Goal: Check status: Check status

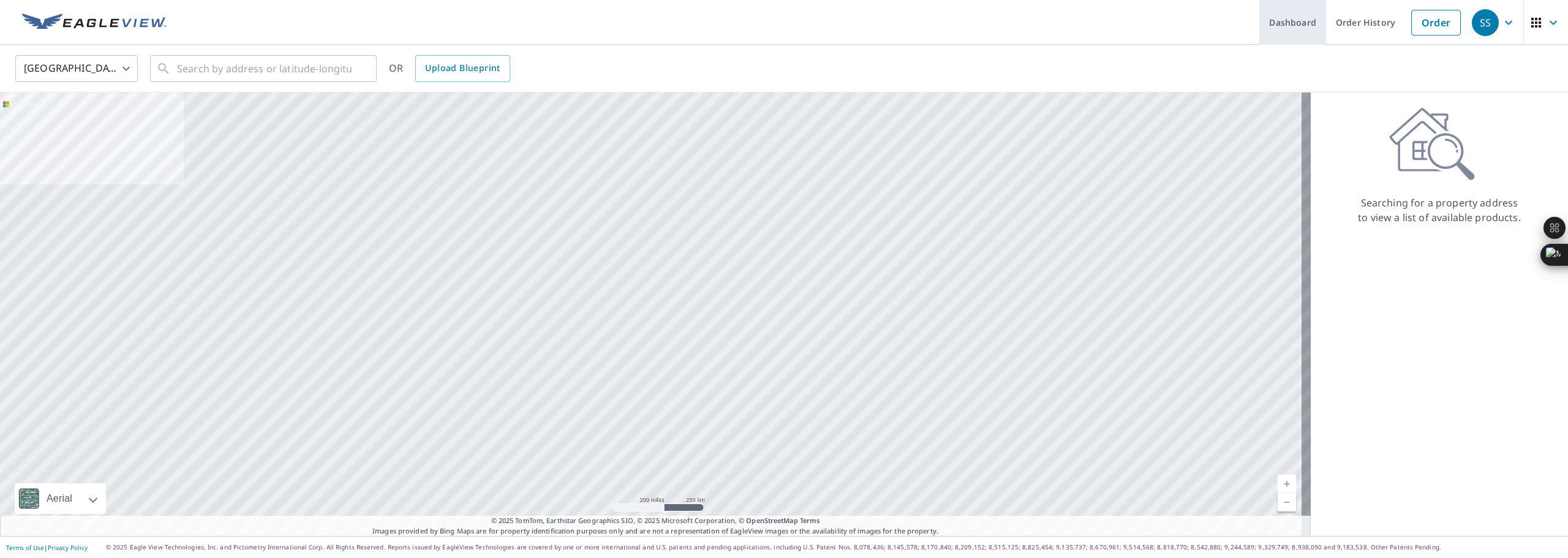
click at [1262, 15] on link "Dashboard" at bounding box center [1293, 22] width 67 height 45
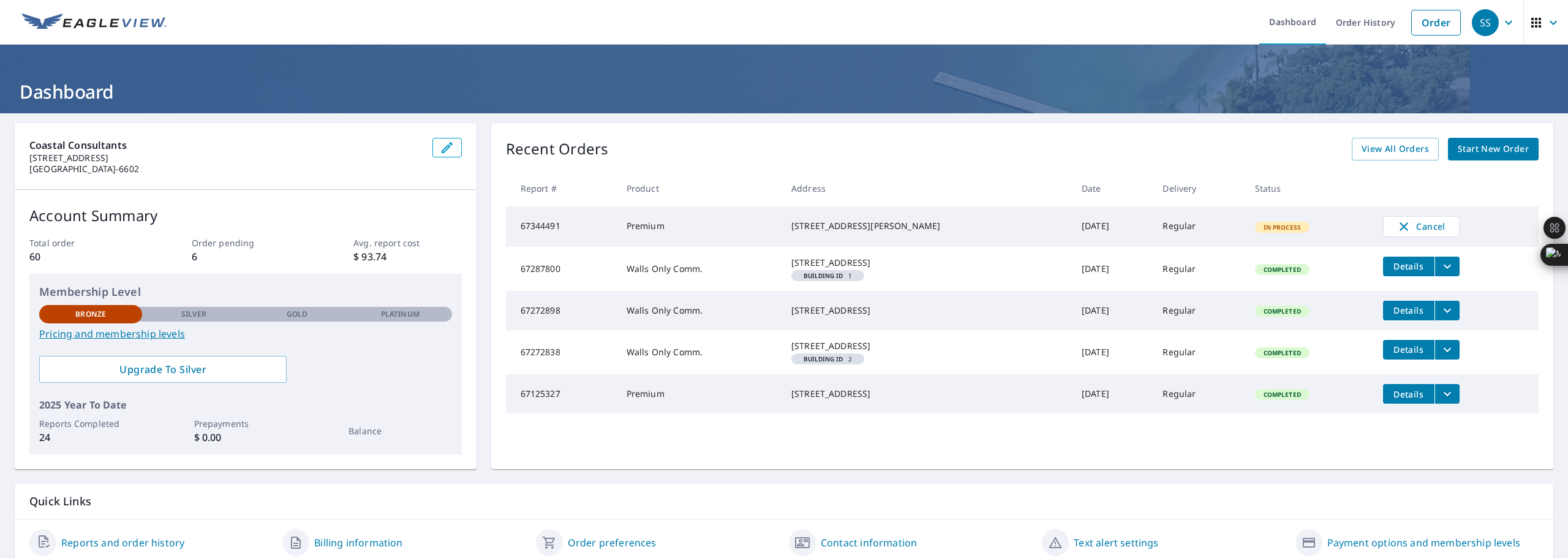
click at [600, 226] on td "67344491" at bounding box center [561, 226] width 111 height 41
click at [522, 221] on td "67344491" at bounding box center [561, 226] width 111 height 41
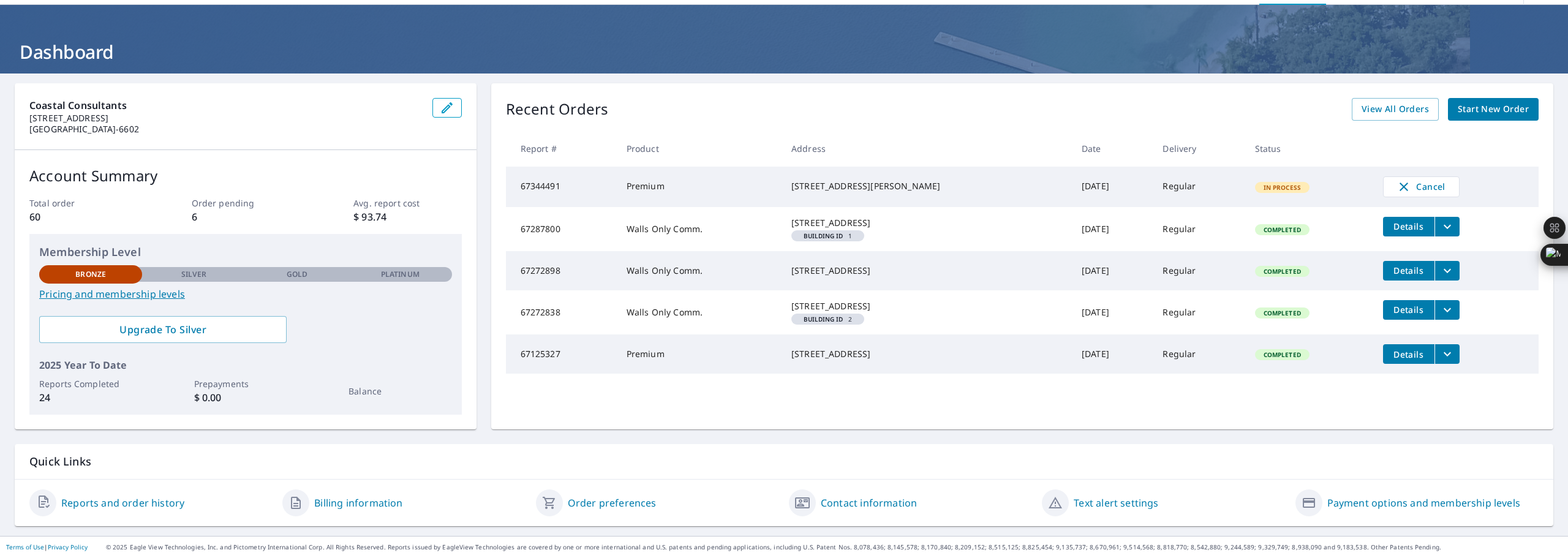
click at [138, 500] on link "Reports and order history" at bounding box center [123, 503] width 123 height 15
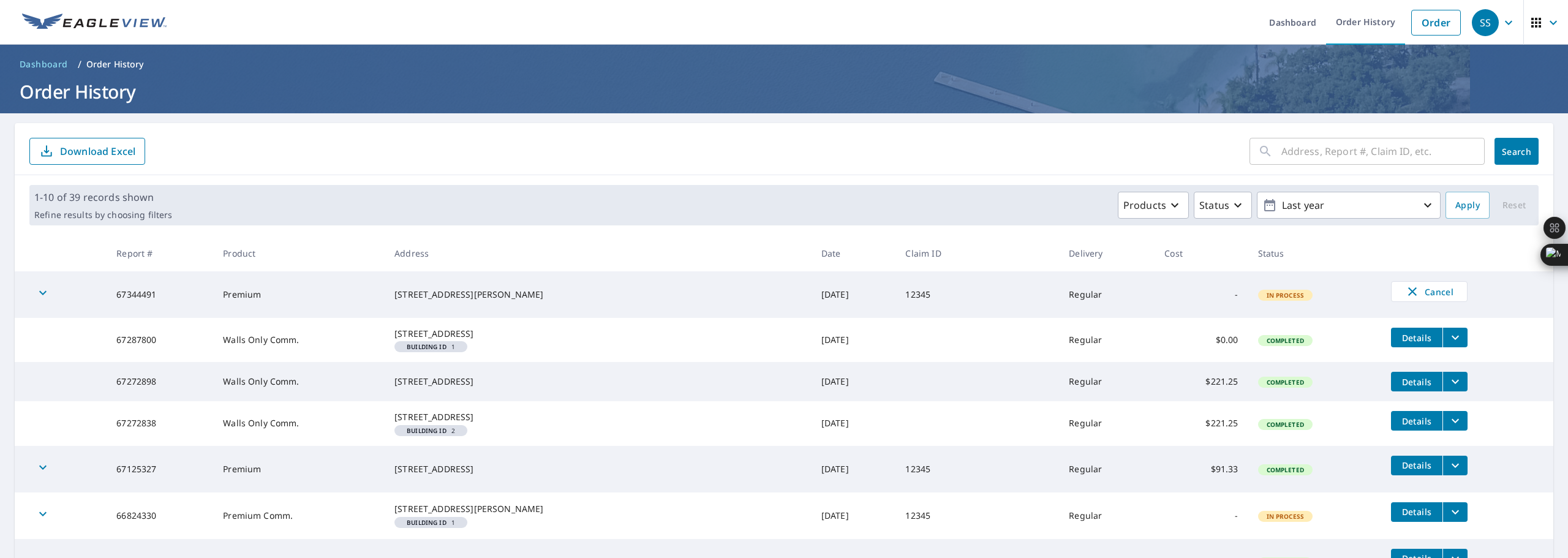
click at [43, 294] on icon "button" at bounding box center [43, 293] width 15 height 15
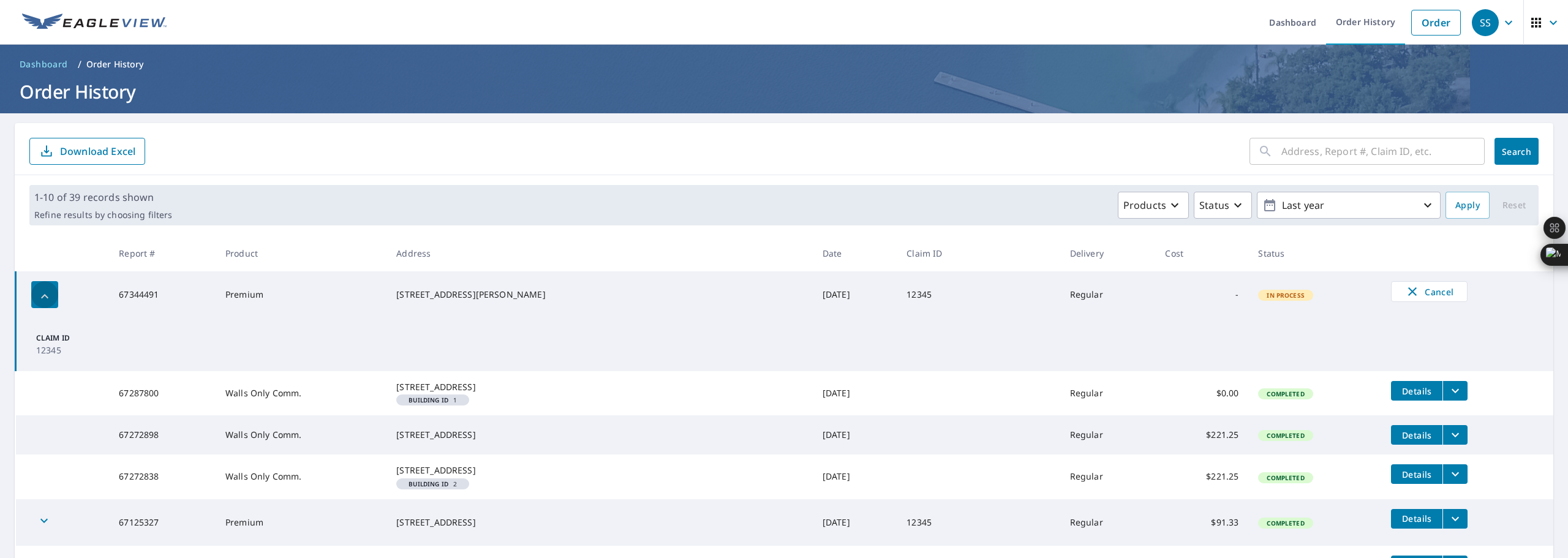
click at [43, 294] on icon "button" at bounding box center [45, 296] width 15 height 15
